Goal: Transaction & Acquisition: Download file/media

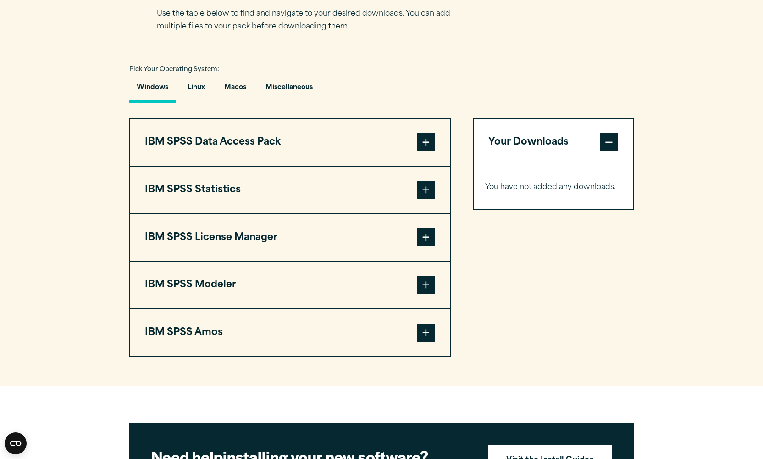
scroll to position [623, 0]
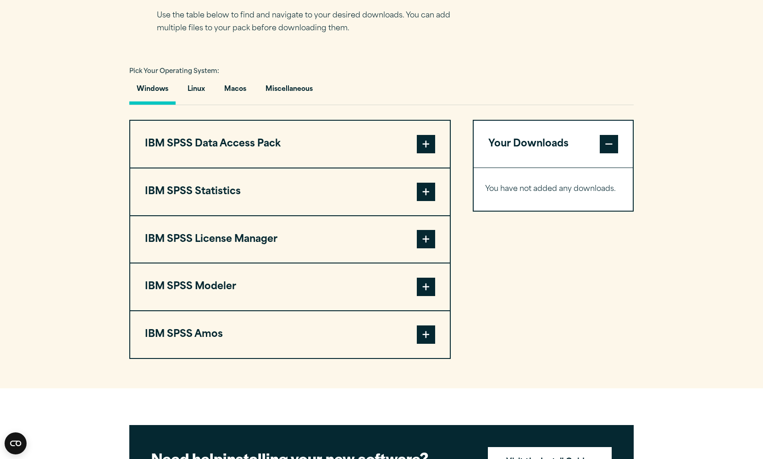
click at [161, 91] on button "Windows" at bounding box center [152, 91] width 46 height 26
click at [429, 191] on span at bounding box center [426, 192] width 18 height 18
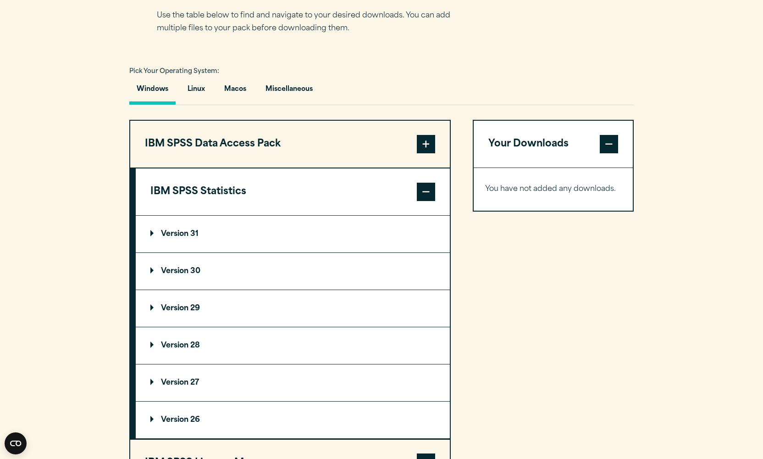
click at [179, 306] on p "Version 29" at bounding box center [175, 307] width 50 height 7
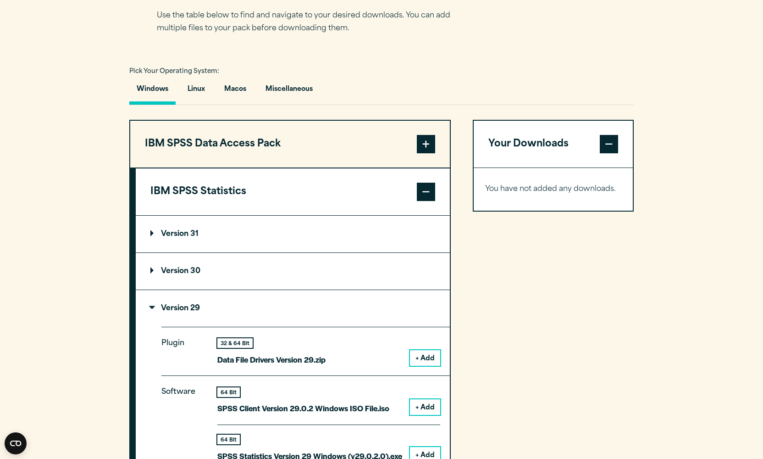
click at [544, 3] on div "Select your software downloads Use the table below to find and navigate to your…" at bounding box center [381, 6] width 449 height 57
click at [543, 1] on div "Select your software downloads Use the table below to find and navigate to your…" at bounding box center [381, 6] width 449 height 57
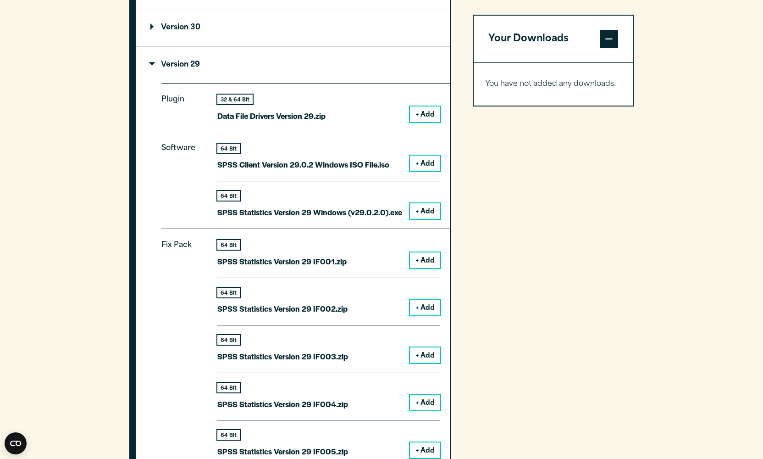
scroll to position [875, 0]
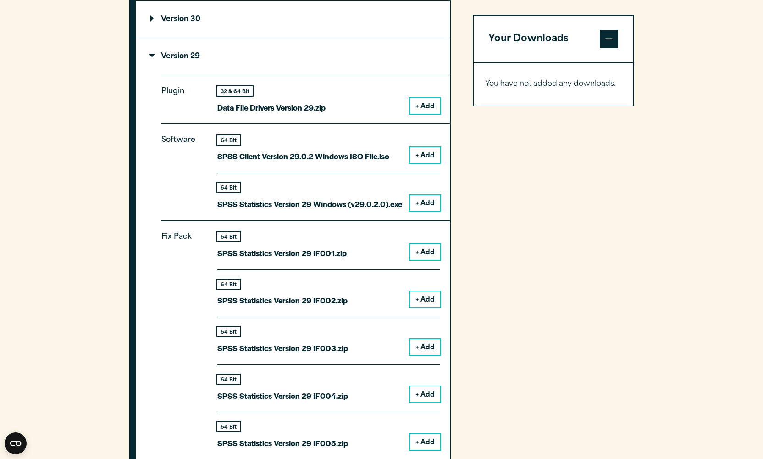
click at [430, 199] on button "+ Add" at bounding box center [425, 203] width 30 height 16
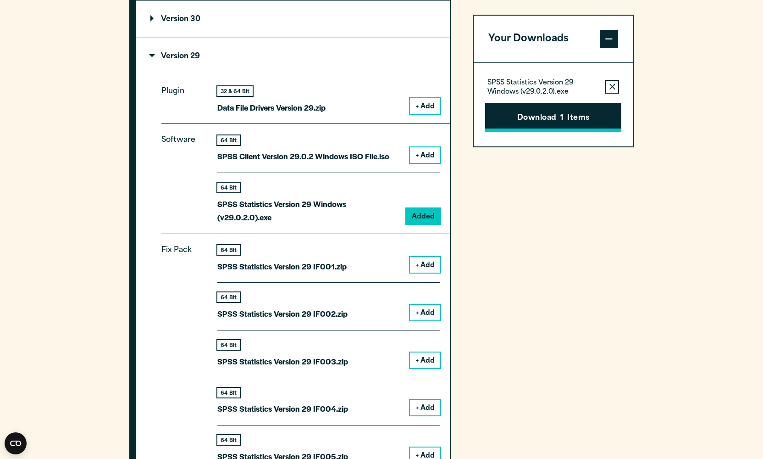
click at [579, 118] on button "Download 1 Items" at bounding box center [553, 117] width 136 height 28
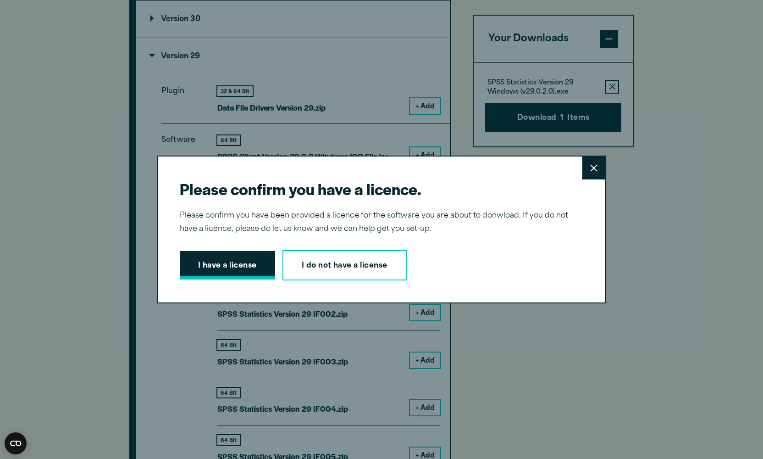
click at [232, 269] on button "I have a license" at bounding box center [227, 265] width 95 height 28
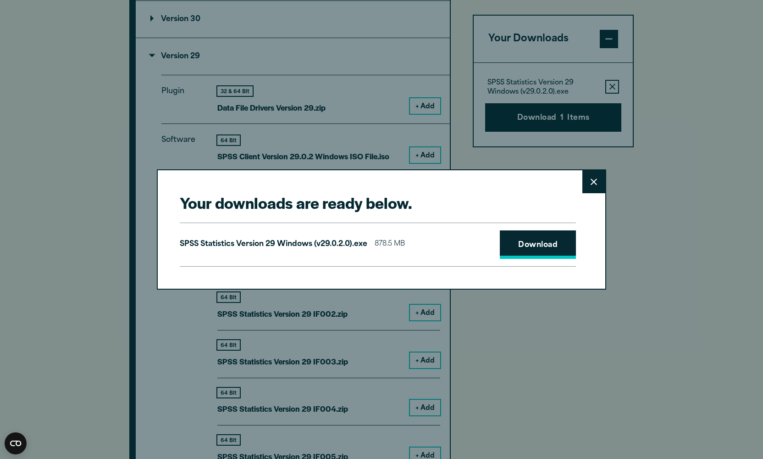
click at [551, 244] on link "Download" at bounding box center [538, 244] width 76 height 28
drag, startPoint x: 538, startPoint y: 245, endPoint x: 528, endPoint y: 247, distance: 9.8
click at [537, 246] on link "Download" at bounding box center [538, 244] width 76 height 28
click at [536, 243] on link "Download" at bounding box center [538, 244] width 76 height 28
click at [535, 243] on link "Download" at bounding box center [538, 244] width 76 height 28
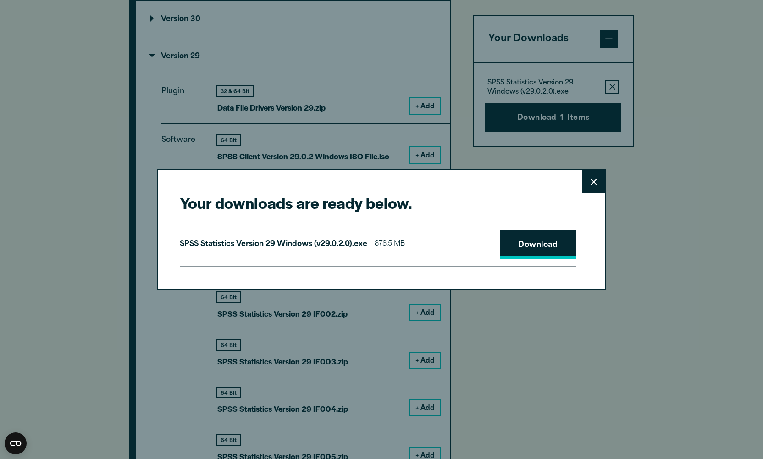
click at [535, 243] on link "Download" at bounding box center [538, 244] width 76 height 28
drag, startPoint x: 592, startPoint y: 183, endPoint x: 576, endPoint y: 178, distance: 17.7
click at [592, 183] on icon at bounding box center [594, 181] width 6 height 6
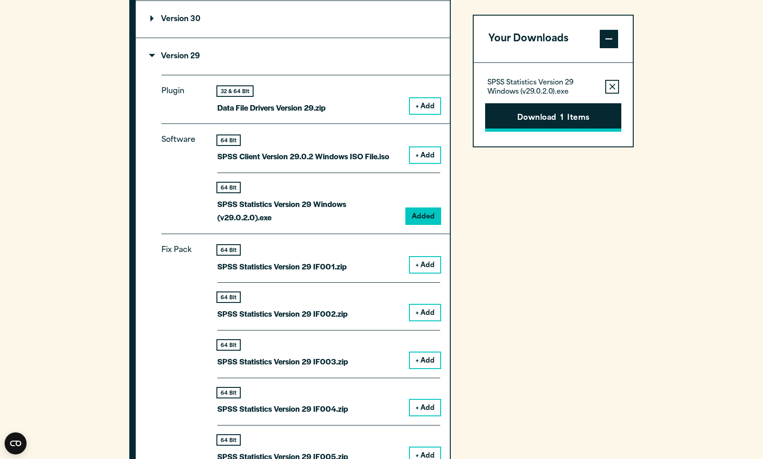
click at [529, 115] on button "Download 1 Items" at bounding box center [553, 117] width 136 height 28
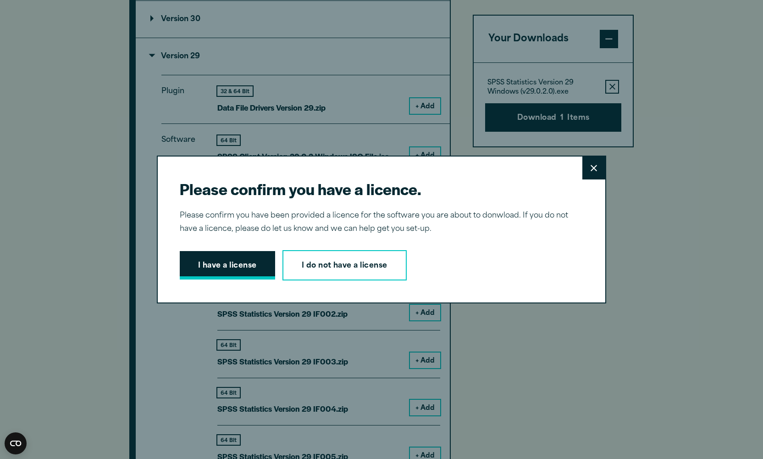
click at [241, 262] on button "I have a license" at bounding box center [227, 265] width 95 height 28
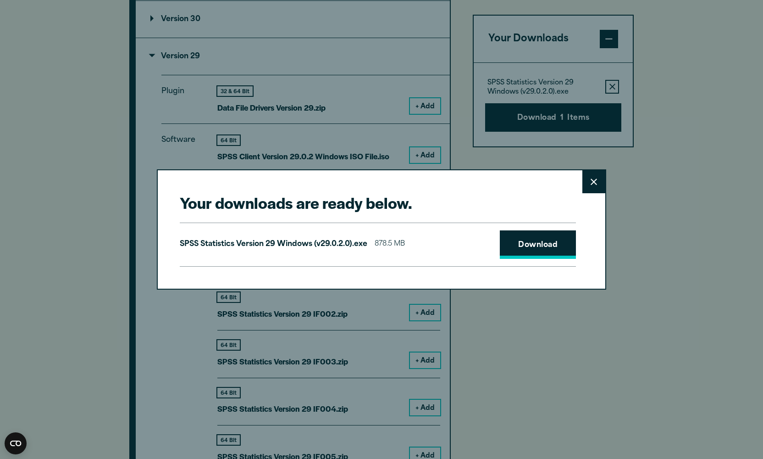
click at [533, 244] on link "Download" at bounding box center [538, 244] width 76 height 28
click at [536, 244] on link "Download" at bounding box center [538, 244] width 76 height 28
click at [538, 248] on link "Download" at bounding box center [538, 244] width 76 height 28
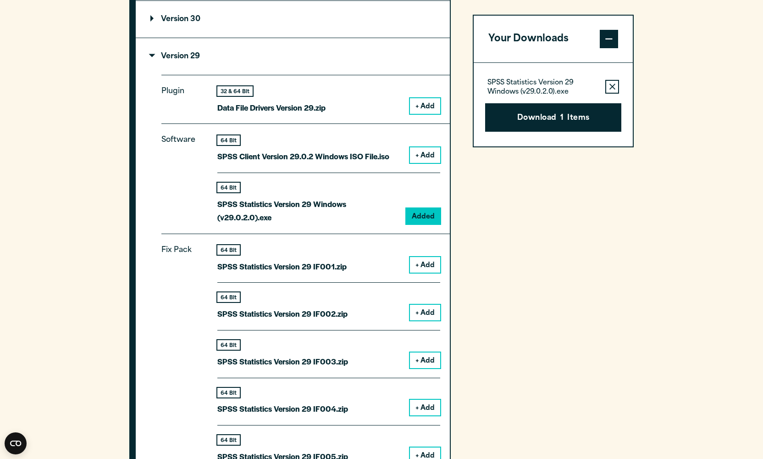
click at [626, 202] on div "Your downloads are ready below. Close SPSS Statistics Version 29 Windows (v29.0…" at bounding box center [381, 229] width 763 height 459
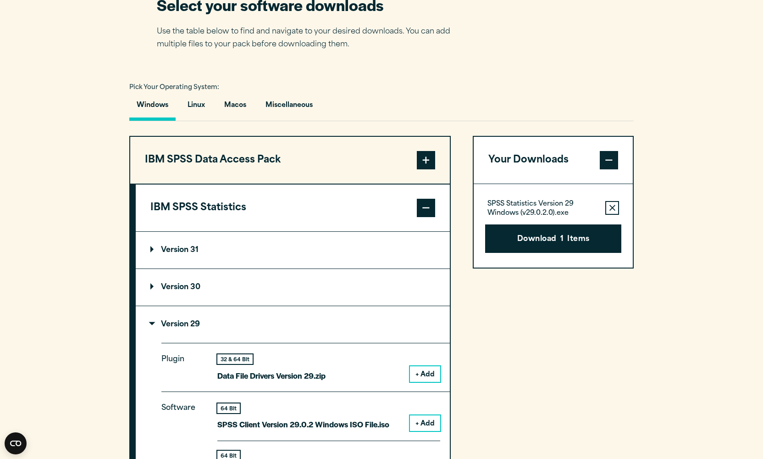
scroll to position [609, 0]
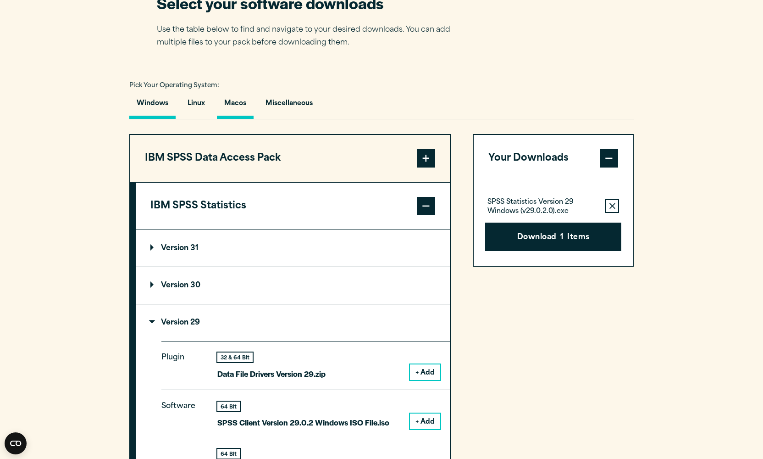
click at [231, 104] on button "Macos" at bounding box center [235, 106] width 37 height 26
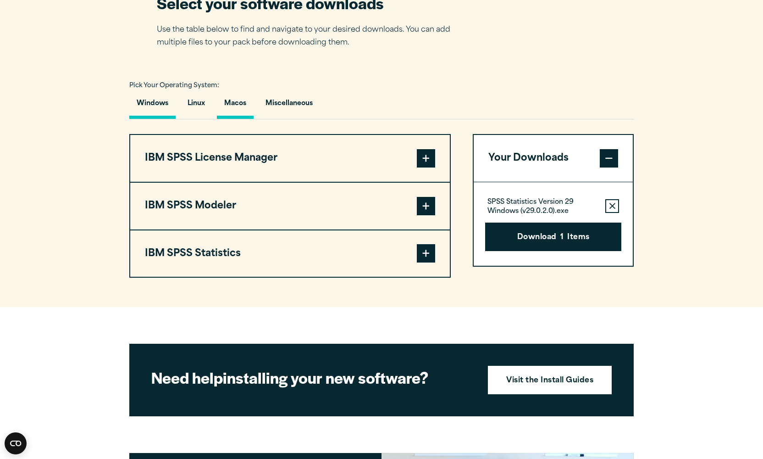
click at [146, 104] on button "Windows" at bounding box center [152, 106] width 46 height 26
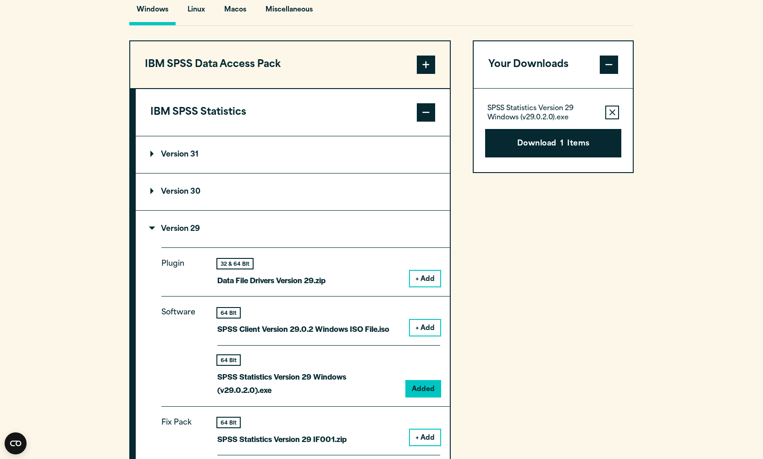
scroll to position [701, 0]
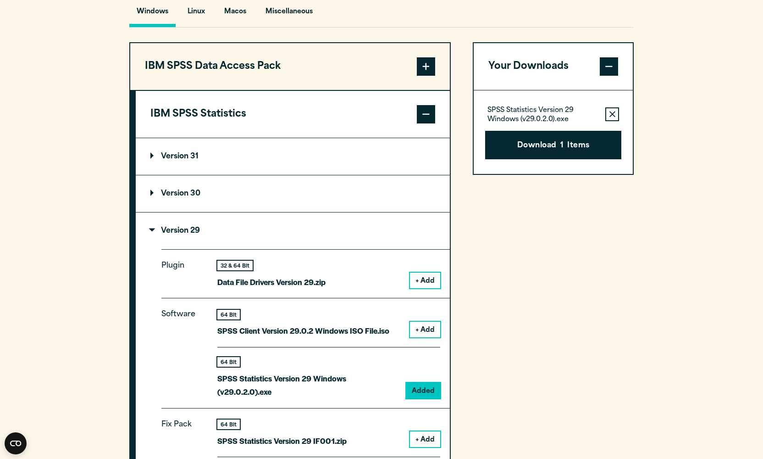
drag, startPoint x: 127, startPoint y: 33, endPoint x: 500, endPoint y: 290, distance: 453.0
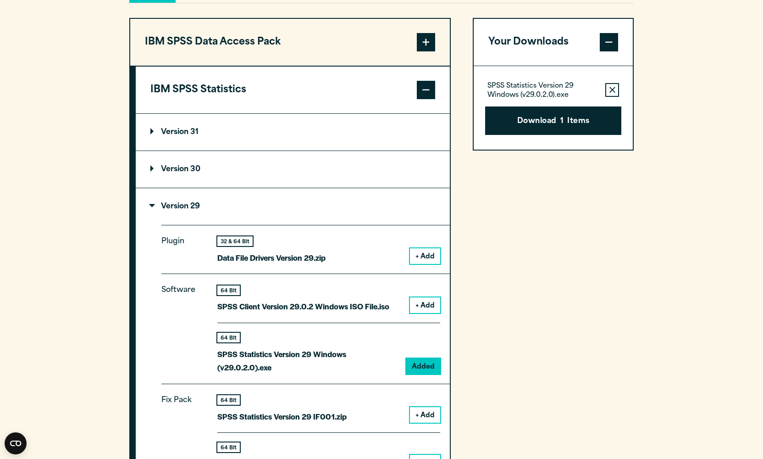
scroll to position [728, 0]
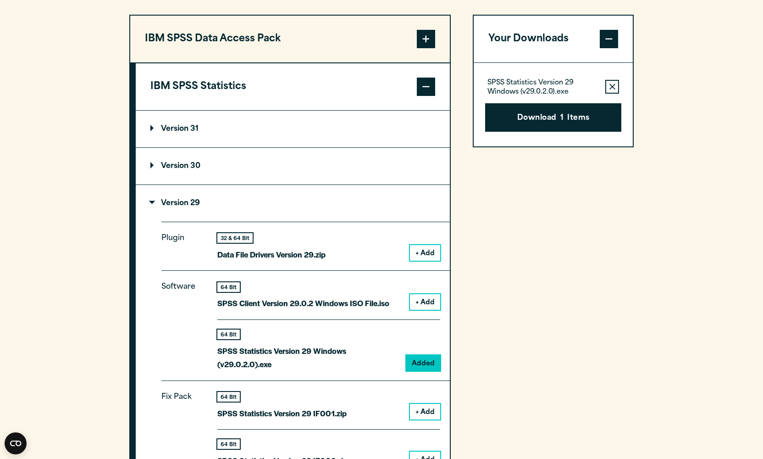
drag, startPoint x: 133, startPoint y: 2, endPoint x: 565, endPoint y: 356, distance: 558.5
copy div "IBM SPSS Data Access Pack Version 8 Plugin 32 & 64 Bit Data Access Pack 8.0.zip…"
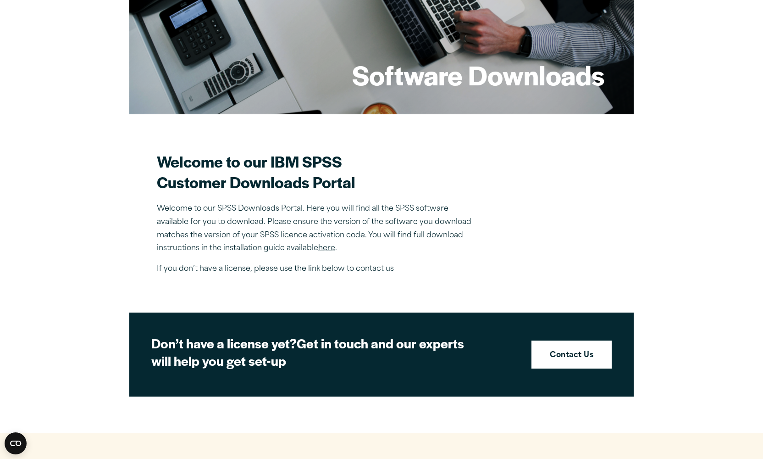
scroll to position [113, 0]
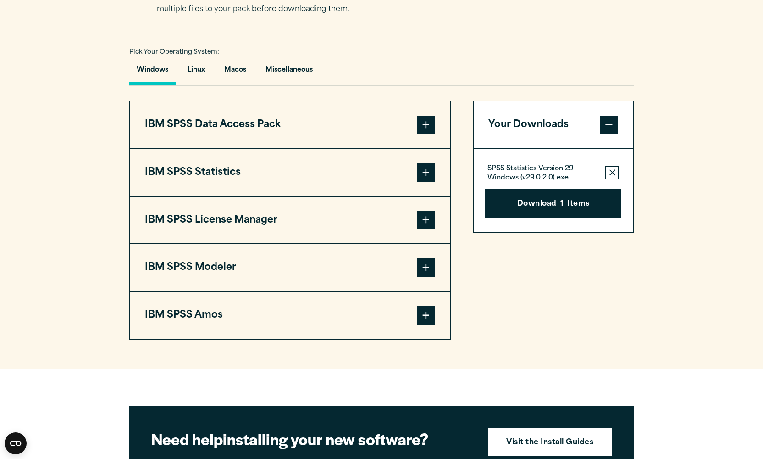
scroll to position [641, 0]
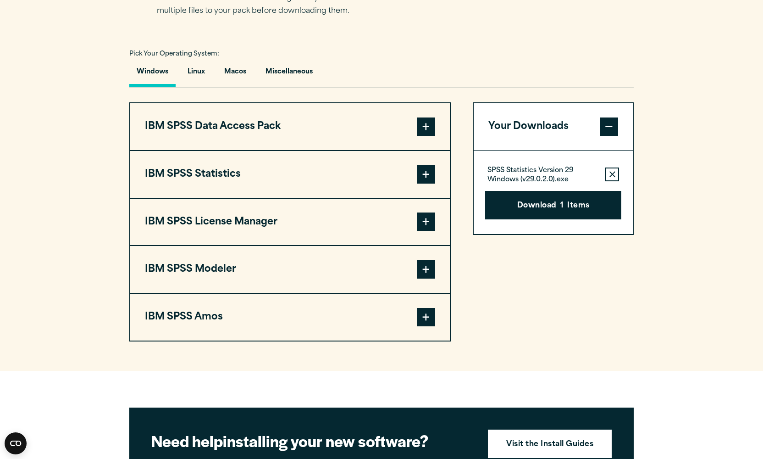
click at [421, 174] on span at bounding box center [426, 174] width 18 height 18
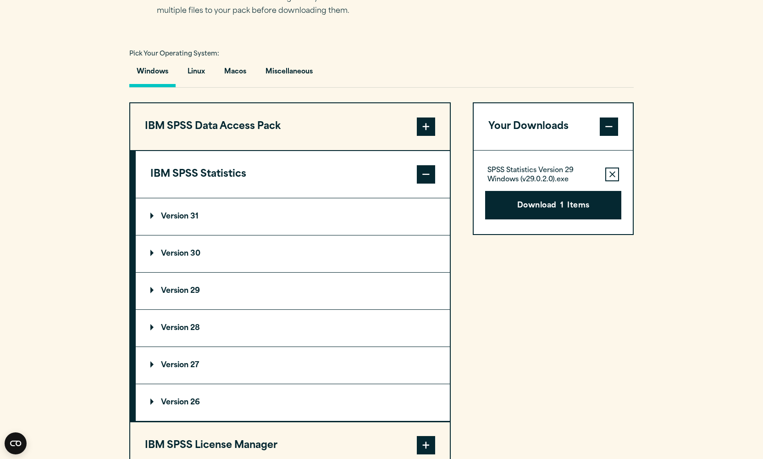
click at [160, 255] on p "Version 30" at bounding box center [175, 253] width 50 height 7
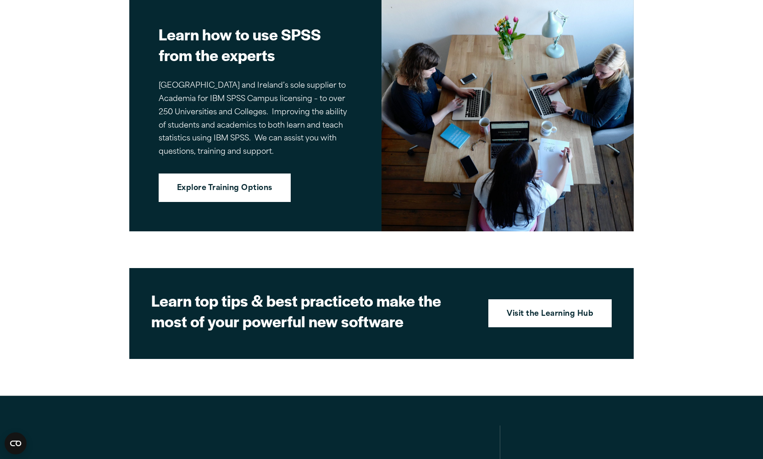
scroll to position [1602, 0]
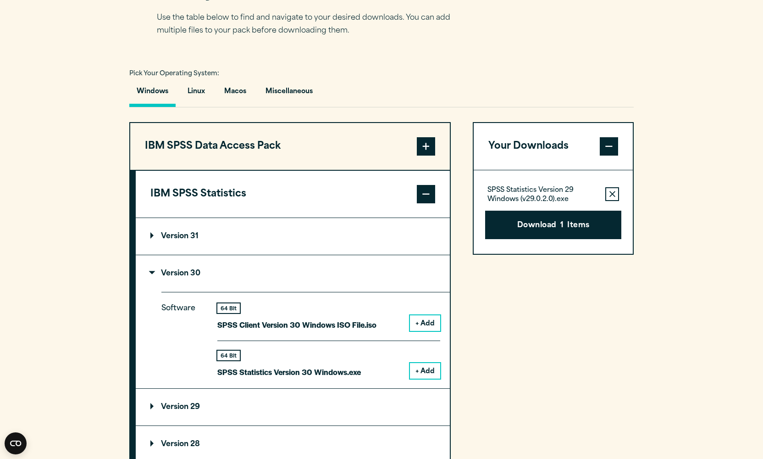
scroll to position [625, 0]
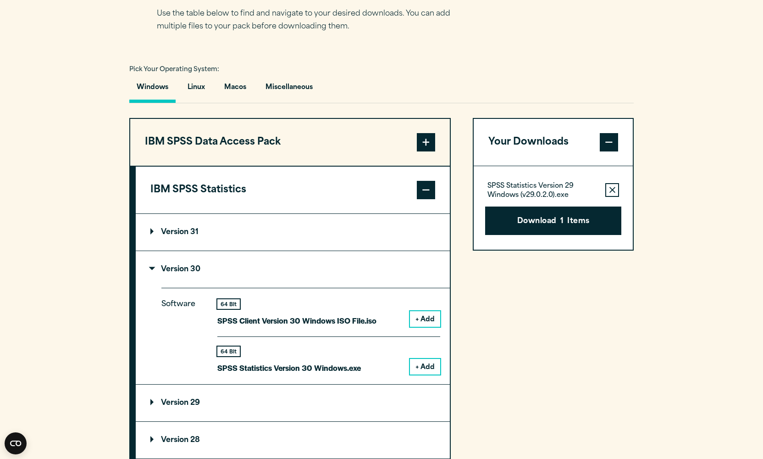
click at [156, 233] on p "Version 31" at bounding box center [174, 231] width 48 height 7
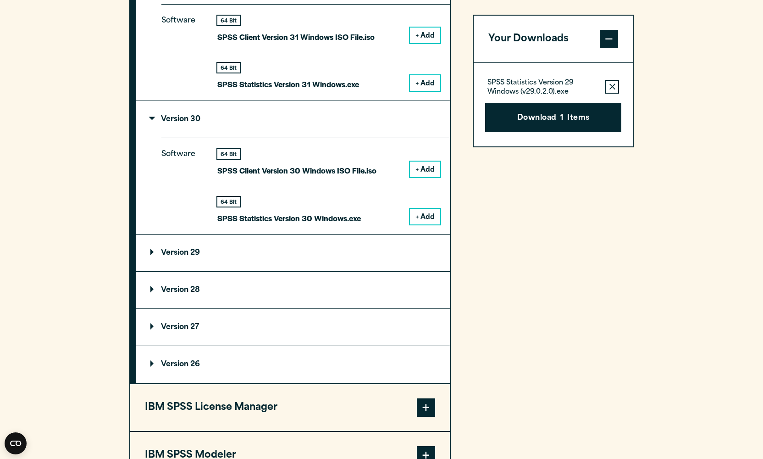
scroll to position [878, 0]
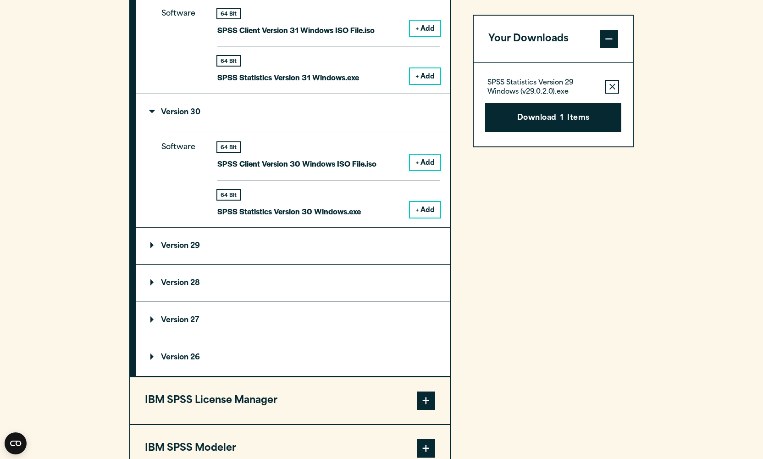
click at [150, 247] on p "Version 29" at bounding box center [175, 245] width 50 height 7
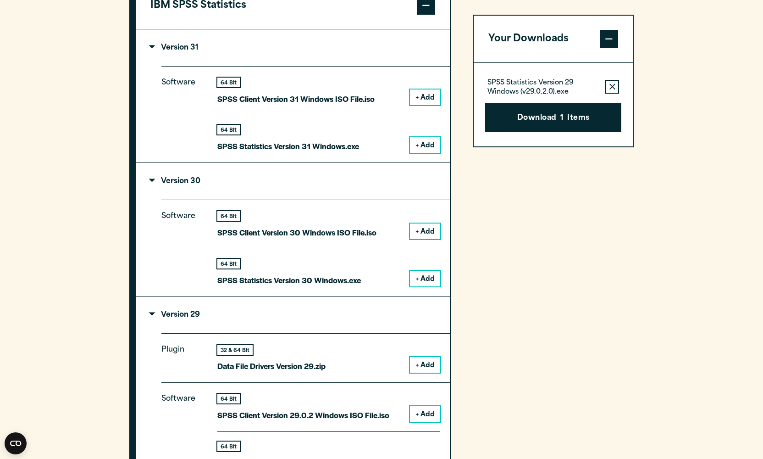
scroll to position [812, 0]
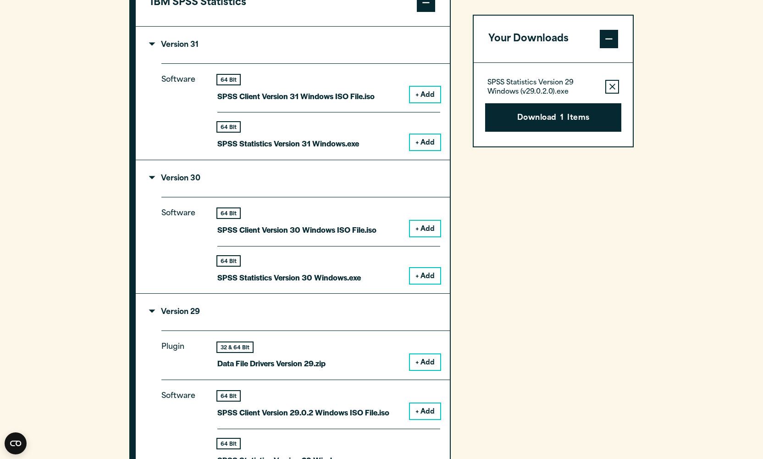
click at [611, 86] on icon "button" at bounding box center [612, 86] width 6 height 6
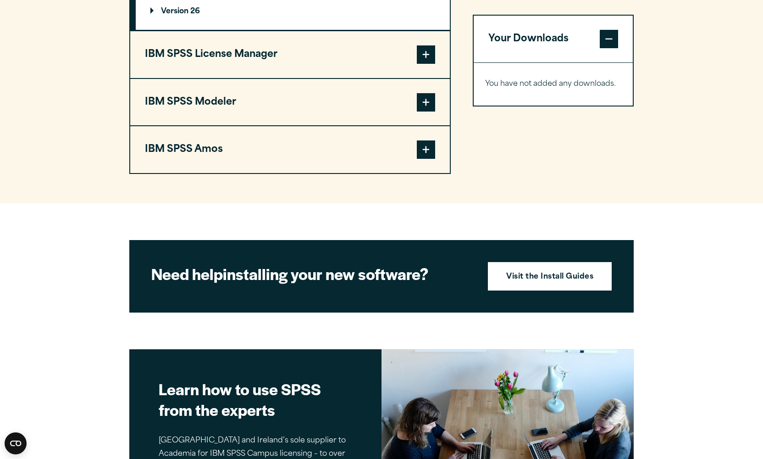
scroll to position [2409, 0]
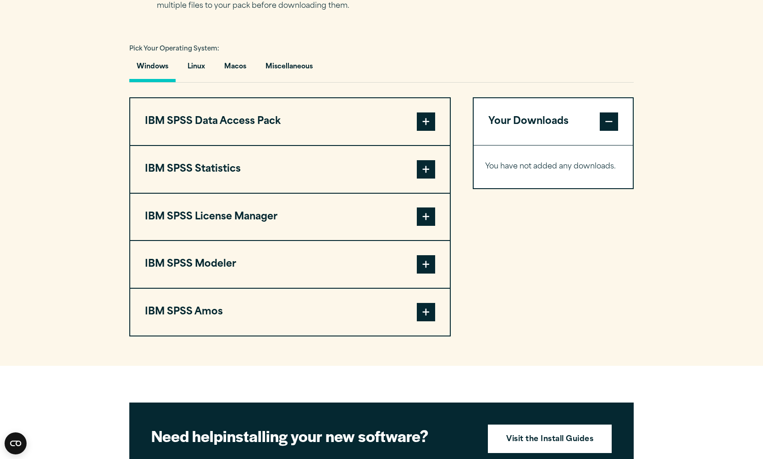
scroll to position [651, 0]
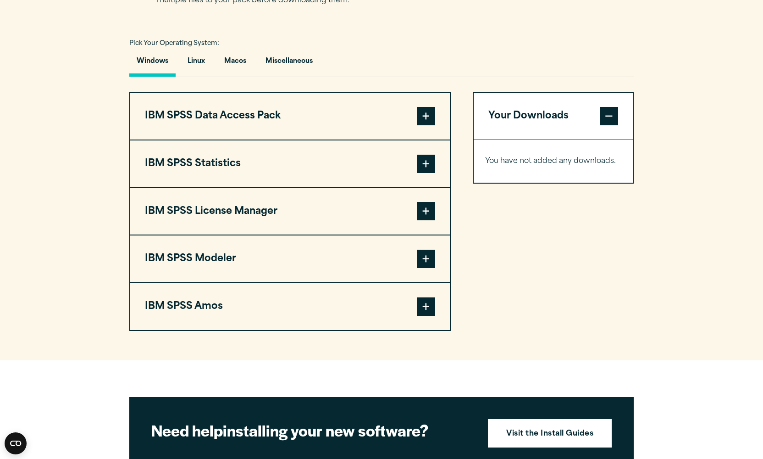
click at [421, 164] on span at bounding box center [426, 164] width 18 height 18
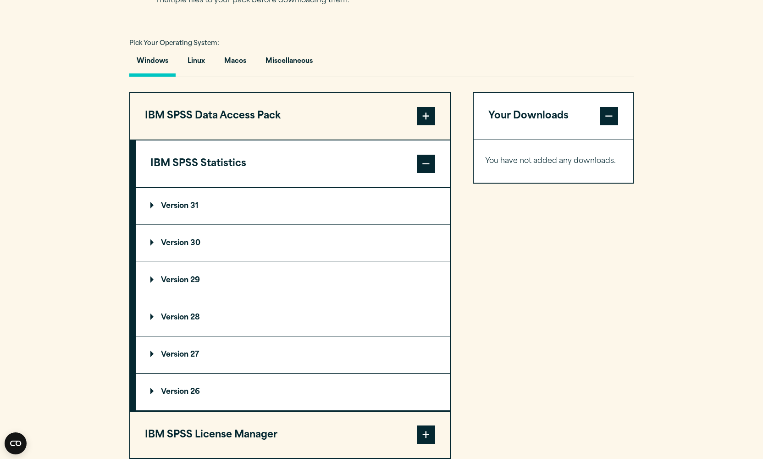
click at [155, 243] on p "Version 30" at bounding box center [175, 242] width 50 height 7
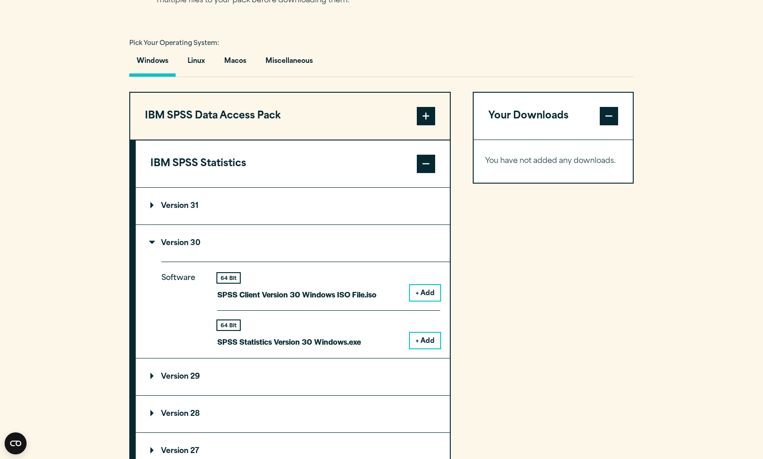
drag, startPoint x: 156, startPoint y: 244, endPoint x: 155, endPoint y: 252, distance: 7.8
click at [156, 244] on p "Version 30" at bounding box center [175, 242] width 50 height 7
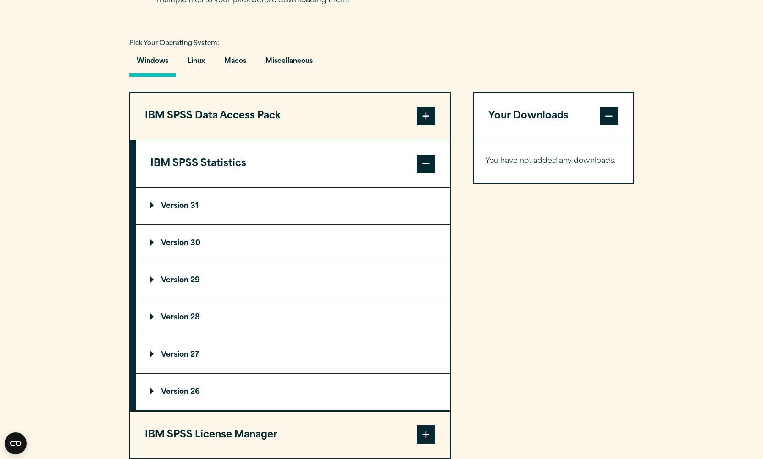
click at [152, 282] on p "Version 29" at bounding box center [175, 280] width 50 height 7
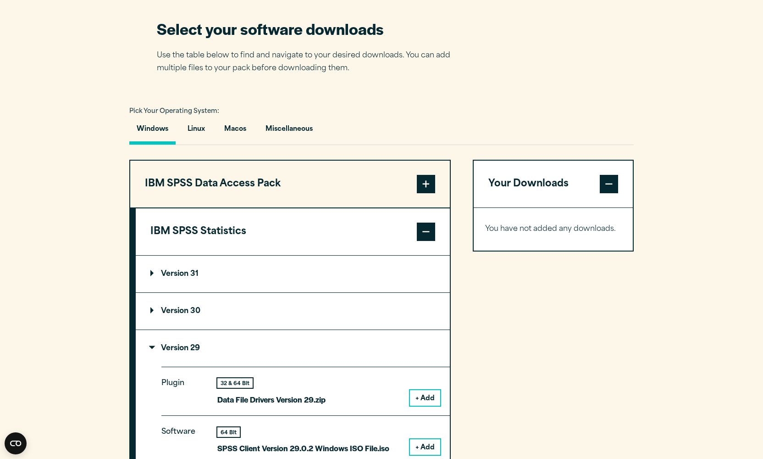
scroll to position [645, 0]
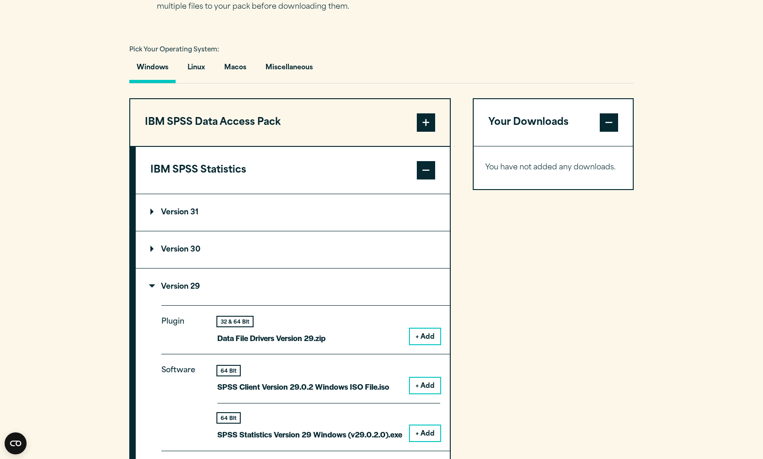
click at [156, 249] on p "Version 30" at bounding box center [175, 249] width 50 height 7
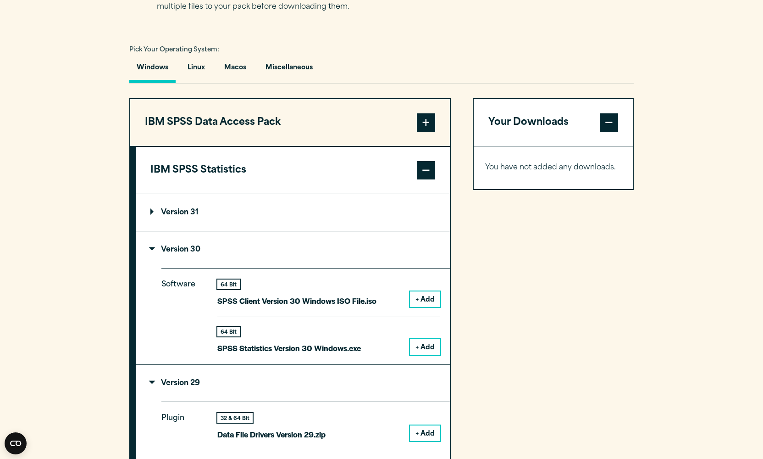
click at [151, 213] on p "Version 31" at bounding box center [174, 212] width 48 height 7
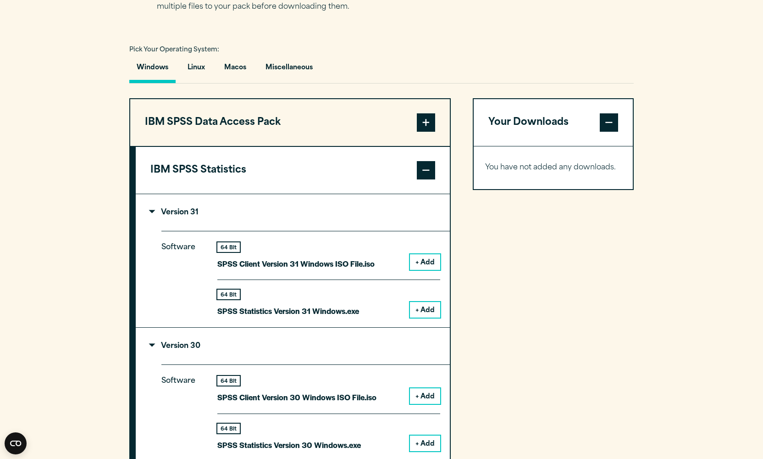
drag, startPoint x: 154, startPoint y: 212, endPoint x: 156, endPoint y: 217, distance: 5.5
click at [155, 213] on p "Version 31" at bounding box center [174, 212] width 48 height 7
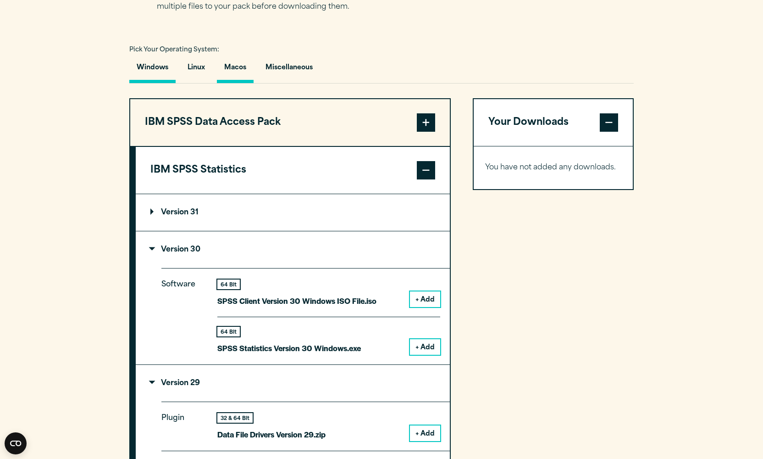
click at [233, 69] on button "Macos" at bounding box center [235, 70] width 37 height 26
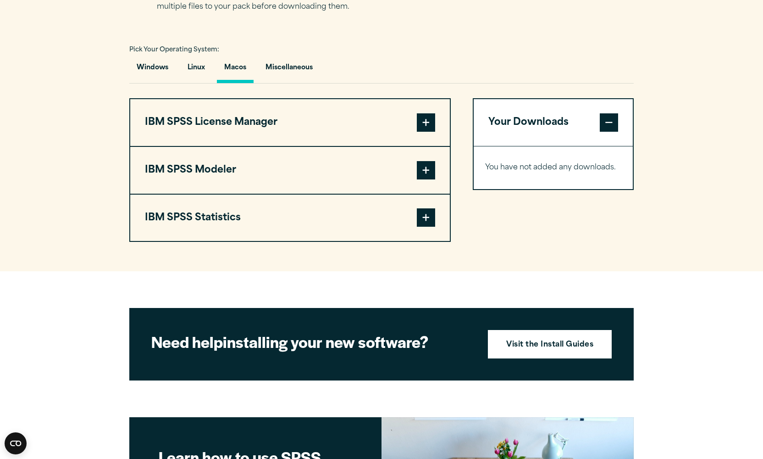
click at [423, 170] on span at bounding box center [426, 170] width 18 height 18
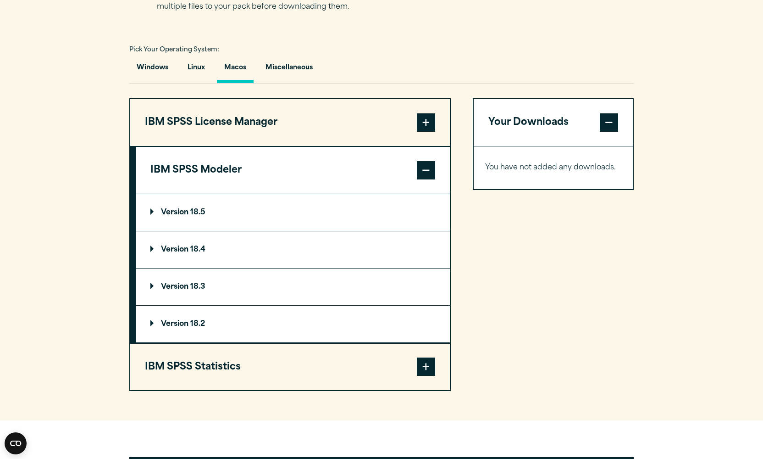
click at [421, 117] on span at bounding box center [426, 122] width 18 height 18
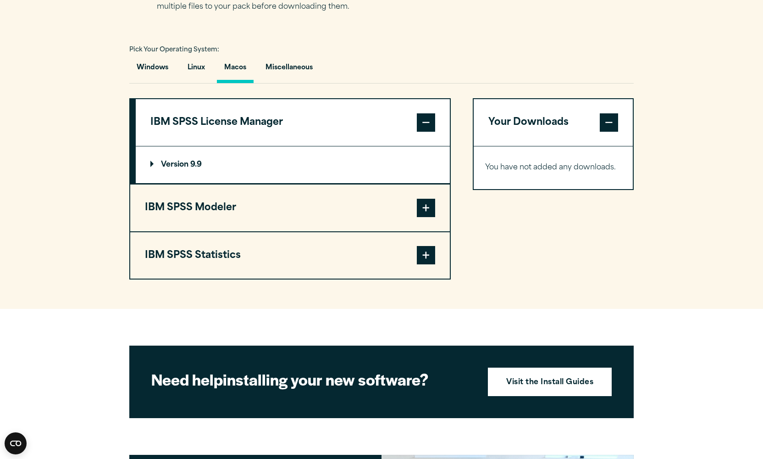
click at [427, 206] on span at bounding box center [426, 208] width 18 height 18
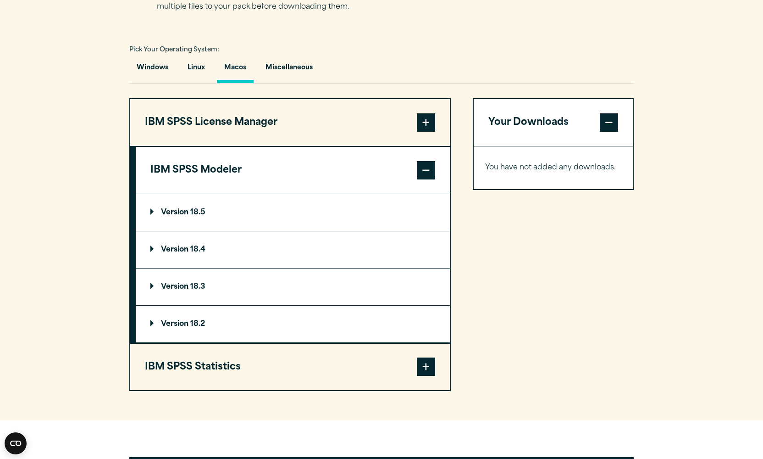
click at [425, 177] on span at bounding box center [426, 170] width 18 height 18
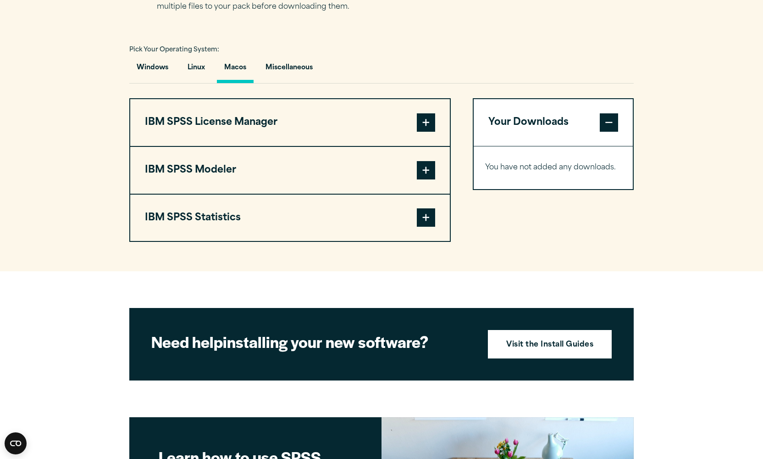
click at [424, 219] on span at bounding box center [426, 217] width 18 height 18
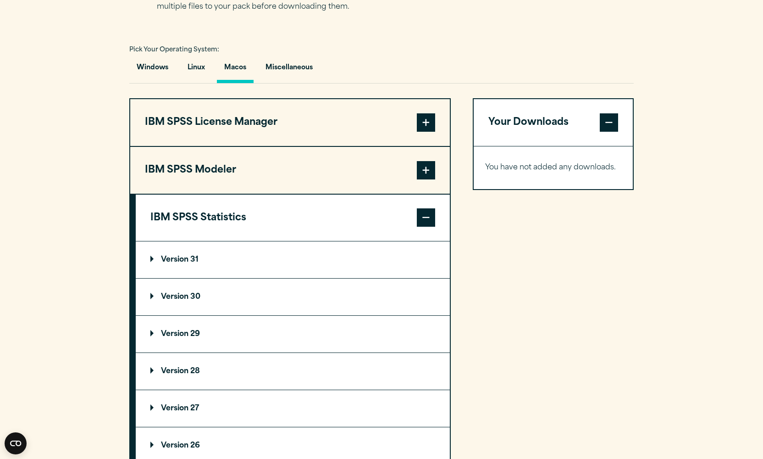
click at [152, 295] on p "Version 30" at bounding box center [175, 296] width 50 height 7
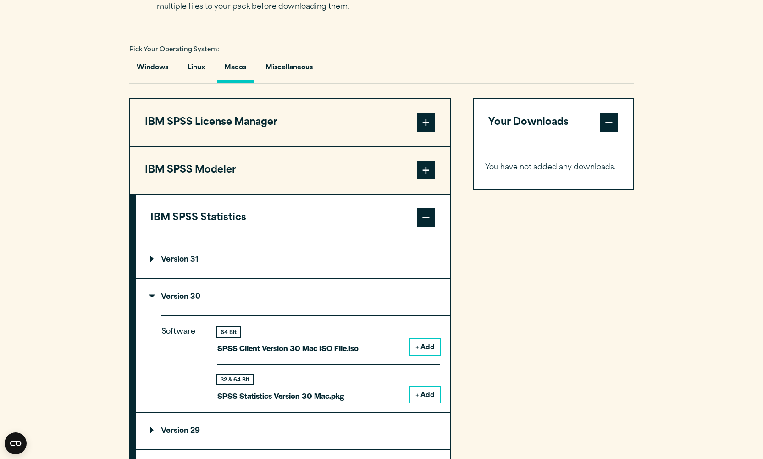
click at [425, 396] on button "+ Add" at bounding box center [425, 395] width 30 height 16
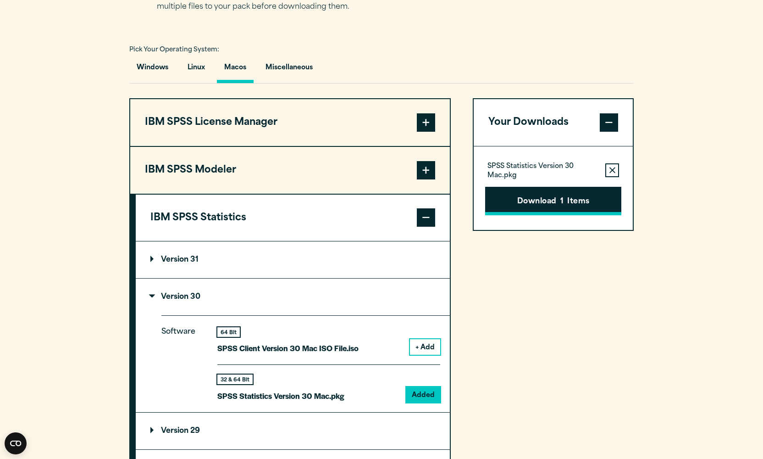
click at [558, 205] on button "Download 1 Items" at bounding box center [553, 201] width 136 height 28
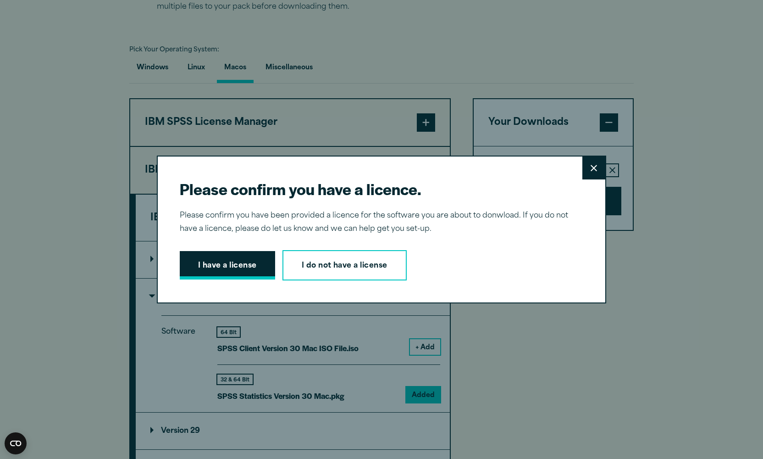
click at [221, 270] on button "I have a license" at bounding box center [227, 265] width 95 height 28
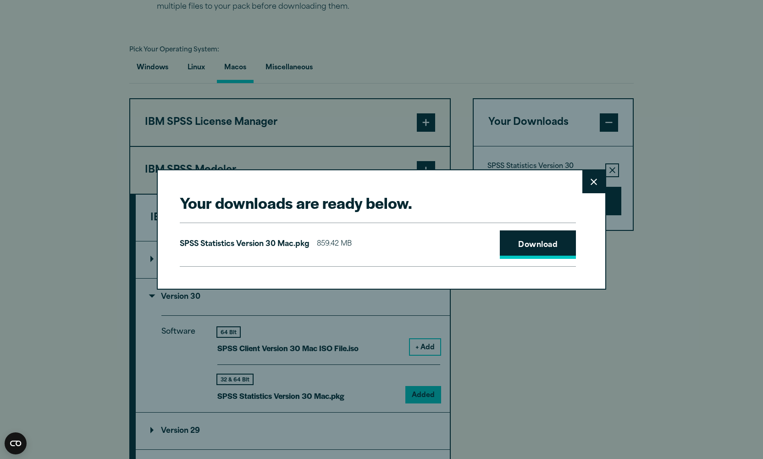
drag, startPoint x: 531, startPoint y: 248, endPoint x: 518, endPoint y: 248, distance: 12.8
click at [530, 248] on link "Download" at bounding box center [538, 244] width 76 height 28
click at [592, 187] on button "Close" at bounding box center [593, 181] width 23 height 23
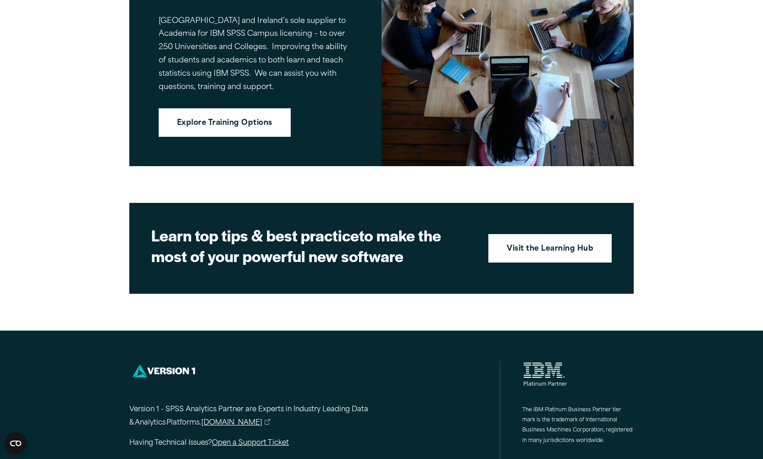
scroll to position [1508, 0]
